Goal: Use online tool/utility: Utilize a website feature to perform a specific function

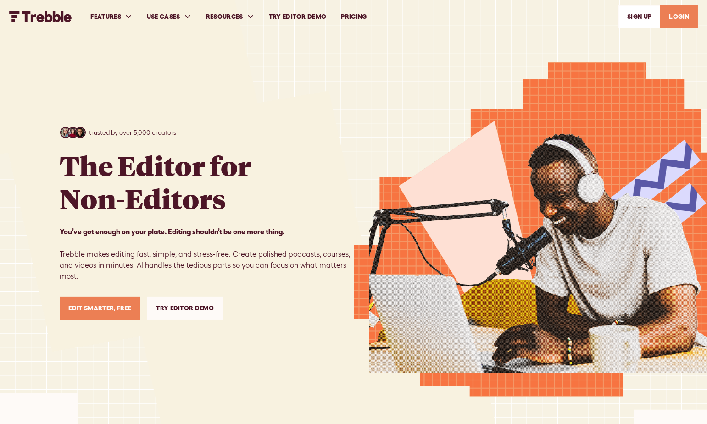
click at [311, 16] on link "Try Editor Demo" at bounding box center [298, 17] width 73 height 32
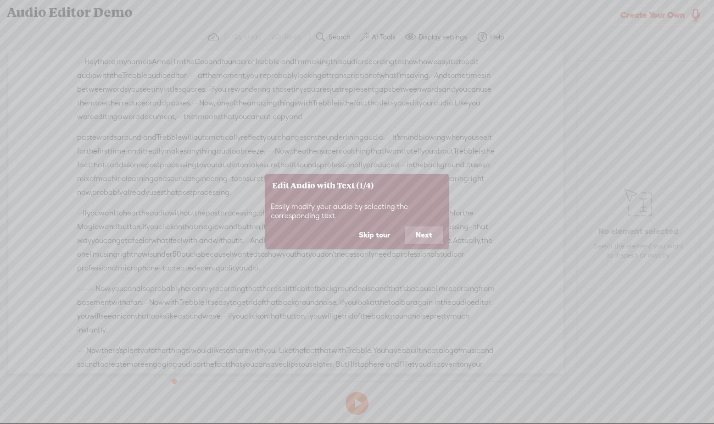
click at [384, 237] on button "Skip tour" at bounding box center [374, 235] width 53 height 17
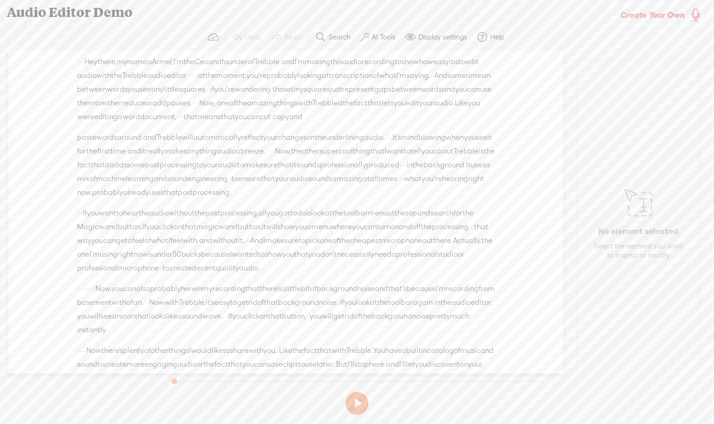
click at [173, 62] on span "Armel," at bounding box center [163, 62] width 22 height 14
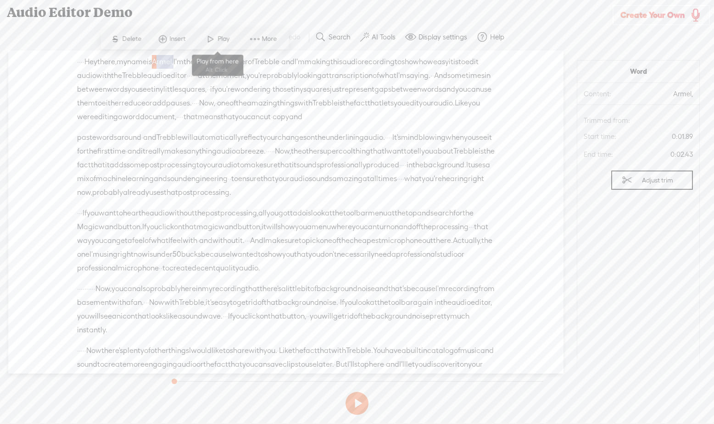
click at [222, 37] on span "Play" at bounding box center [225, 38] width 14 height 9
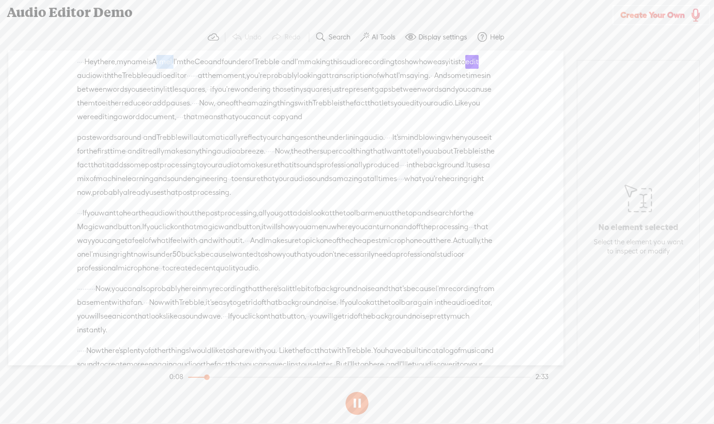
click at [173, 62] on span "Armel," at bounding box center [163, 62] width 22 height 14
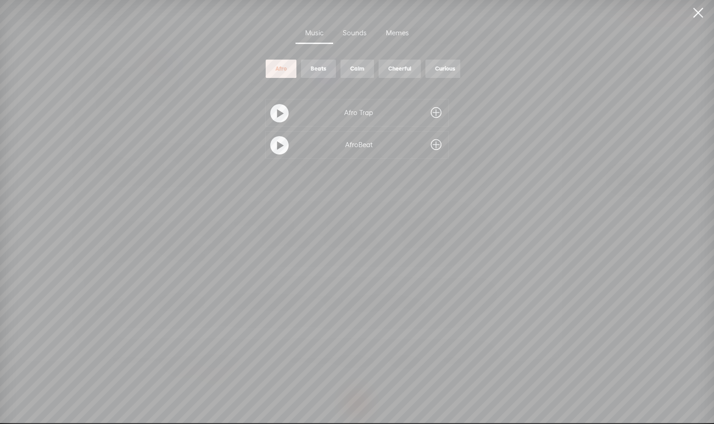
click at [698, 12] on link at bounding box center [697, 13] width 23 height 26
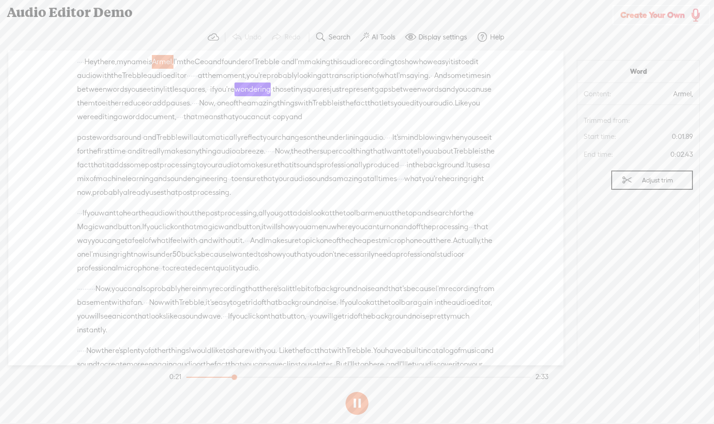
click at [147, 67] on span "name" at bounding box center [137, 62] width 20 height 14
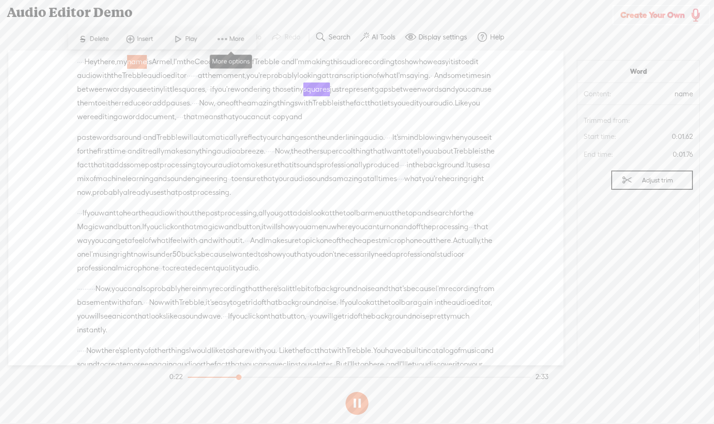
click at [221, 38] on span at bounding box center [223, 39] width 14 height 17
click at [484, 158] on span "the" at bounding box center [489, 152] width 11 height 14
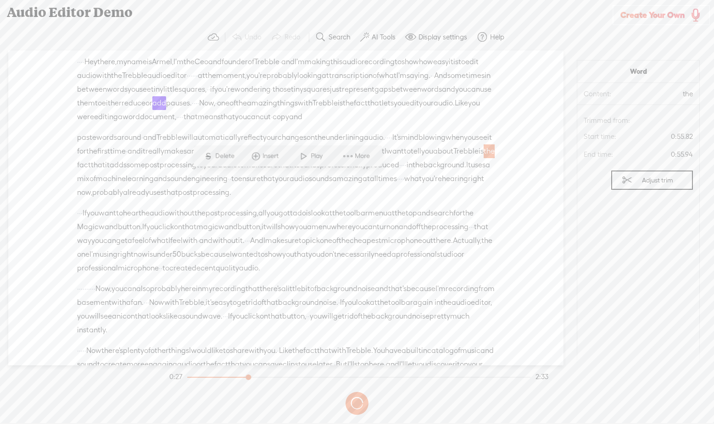
click at [203, 172] on span "to" at bounding box center [199, 165] width 7 height 14
click at [499, 203] on div "Unknown · · · · Hey there, · my name is [GEOGRAPHIC_DATA], · I'm the Ceo and fo…" at bounding box center [285, 207] width 555 height 315
drag, startPoint x: 352, startPoint y: 159, endPoint x: 389, endPoint y: 113, distance: 59.4
click at [389, 113] on section "Unknown · · · · Hey there, · my name is [GEOGRAPHIC_DATA], · I'm the Ceo and fo…" at bounding box center [357, 207] width 705 height 315
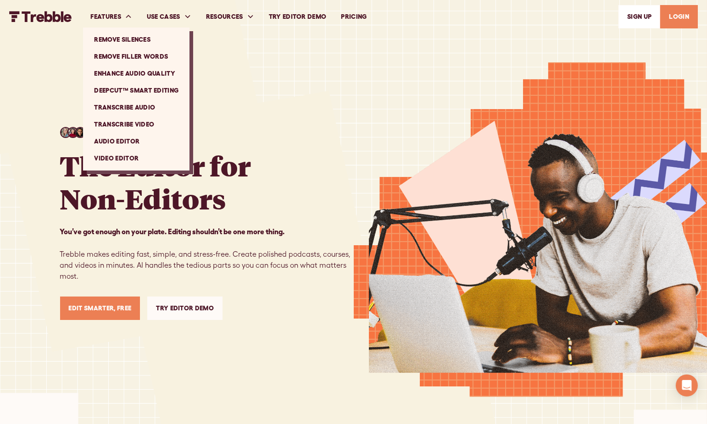
click at [110, 158] on link "Video Editor" at bounding box center [136, 158] width 99 height 17
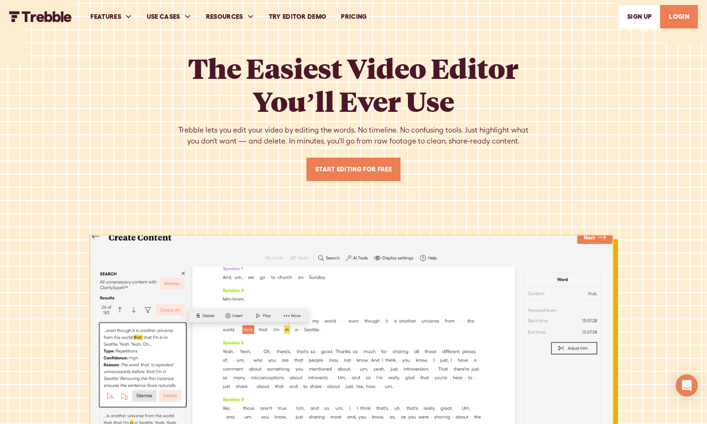
click at [353, 17] on link "PRICING" at bounding box center [354, 17] width 40 height 32
